Goal: Entertainment & Leisure: Consume media (video, audio)

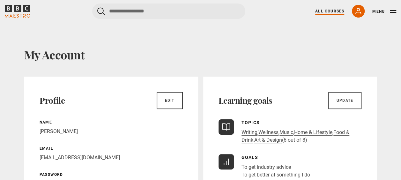
click at [329, 10] on link "All Courses" at bounding box center [329, 11] width 29 height 6
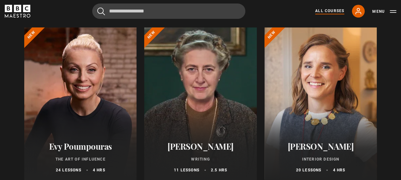
scroll to position [74, 0]
click at [316, 90] on div at bounding box center [321, 103] width 112 height 153
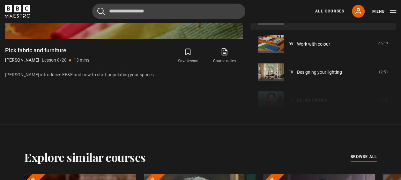
scroll to position [401, 0]
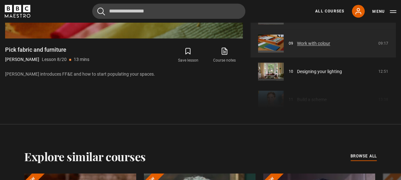
click at [303, 42] on link "Work with colour" at bounding box center [313, 43] width 33 height 7
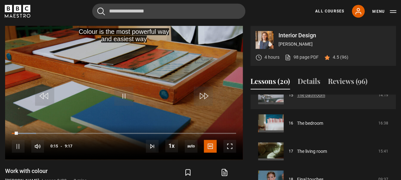
scroll to position [435, 0]
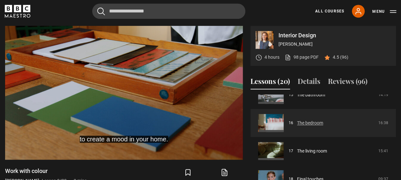
click at [303, 121] on link "The bedroom" at bounding box center [310, 123] width 26 height 7
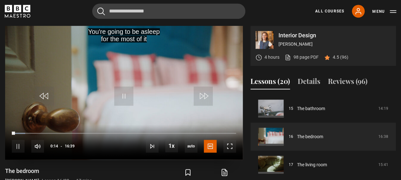
click at [70, 132] on div "10s Skip Back 10 seconds Pause 10s Skip Forward 10 seconds Loaded : 6.01% 04:22…" at bounding box center [124, 142] width 238 height 35
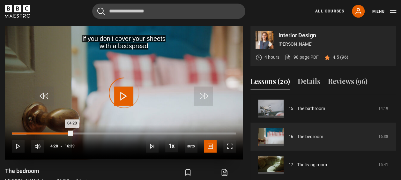
click at [72, 133] on div "Loaded : 6.51% 04:30 04:28" at bounding box center [124, 133] width 224 height 2
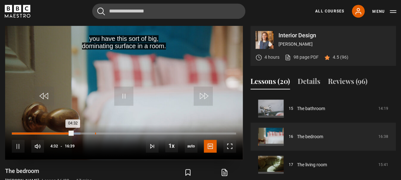
click at [95, 132] on div "Loaded : 30.53% 06:10 04:32" at bounding box center [124, 133] width 224 height 2
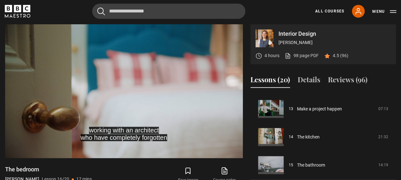
scroll to position [281, 0]
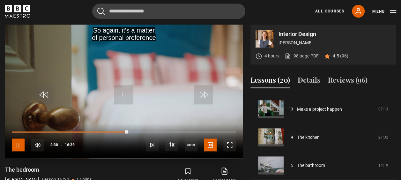
click at [19, 144] on span "Video Player" at bounding box center [18, 145] width 13 height 13
